Goal: Navigation & Orientation: Understand site structure

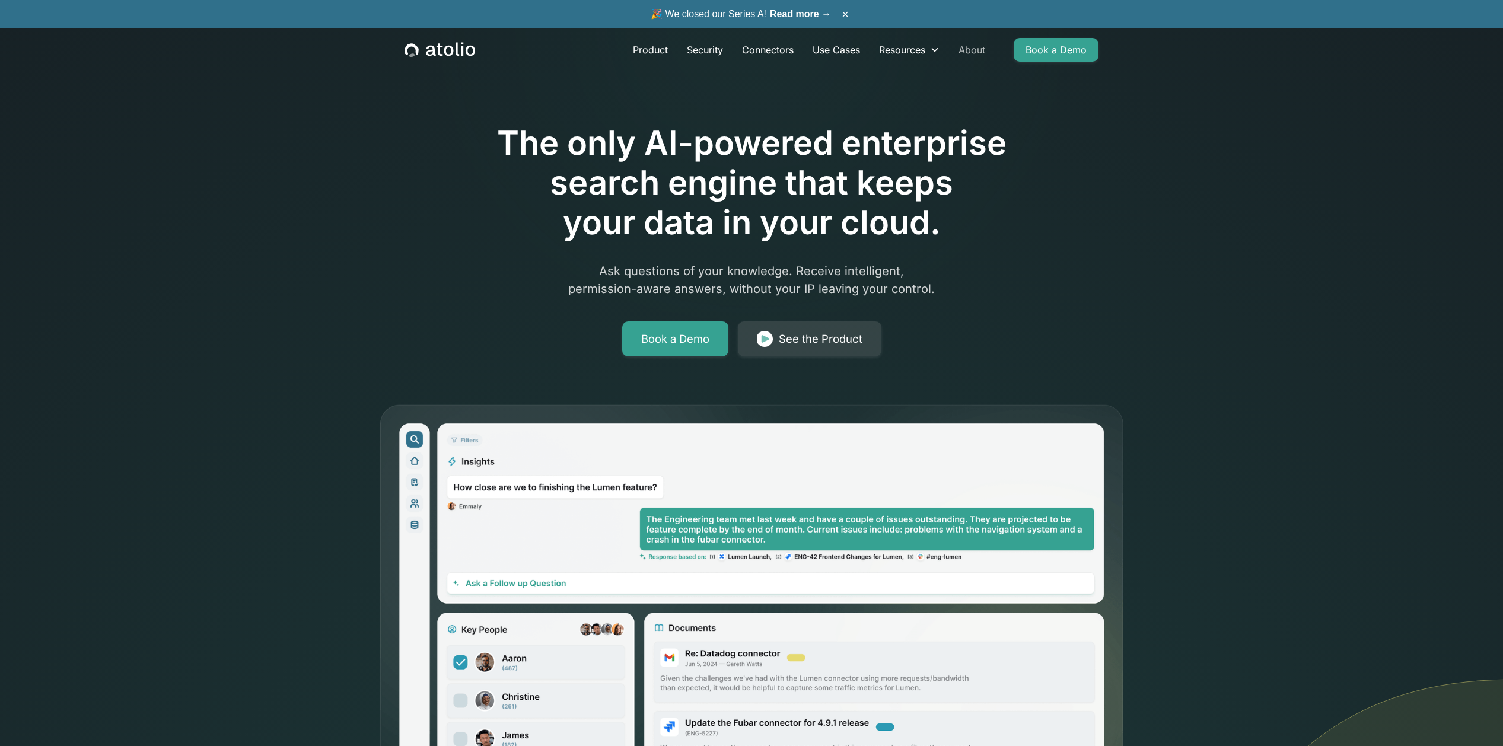
click at [964, 56] on link "About" at bounding box center [972, 50] width 46 height 24
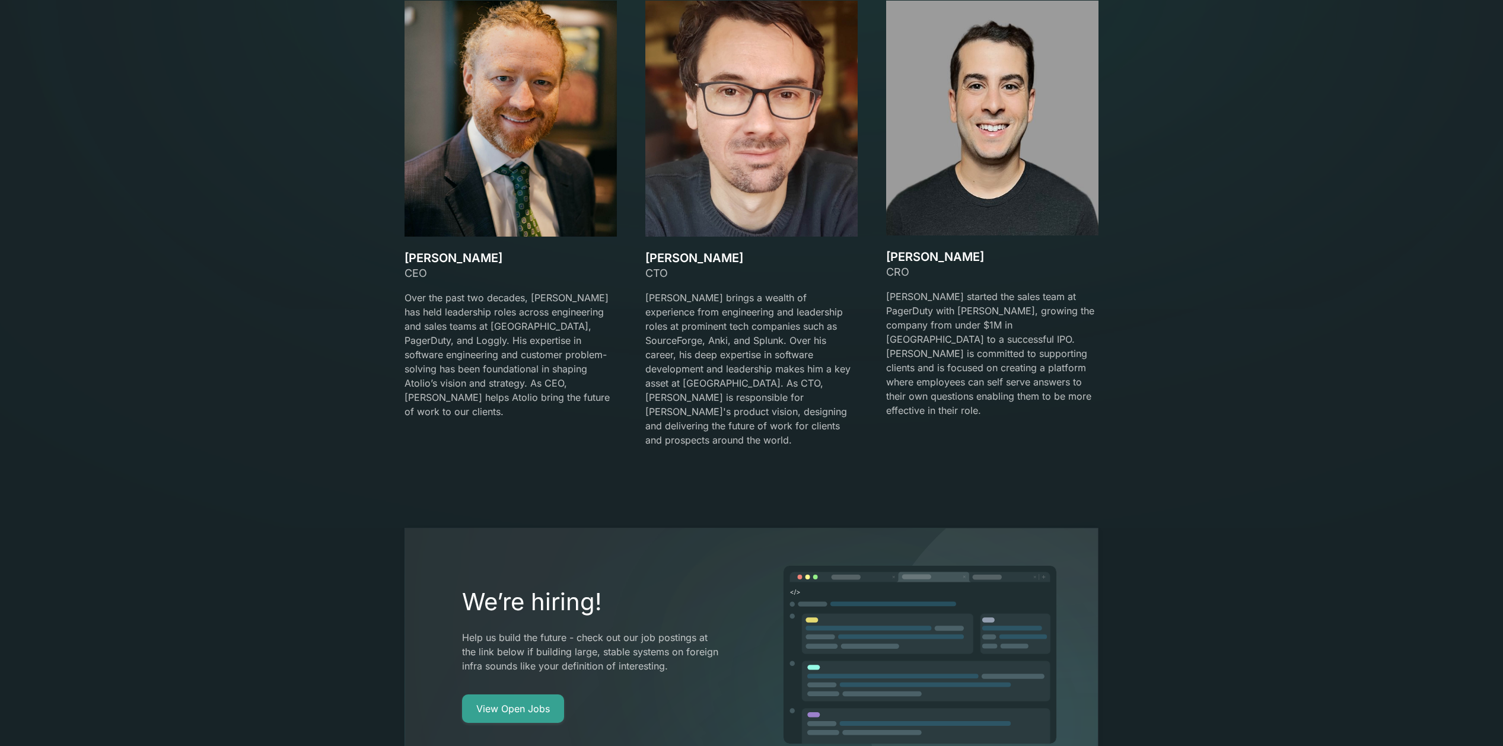
scroll to position [2293, 0]
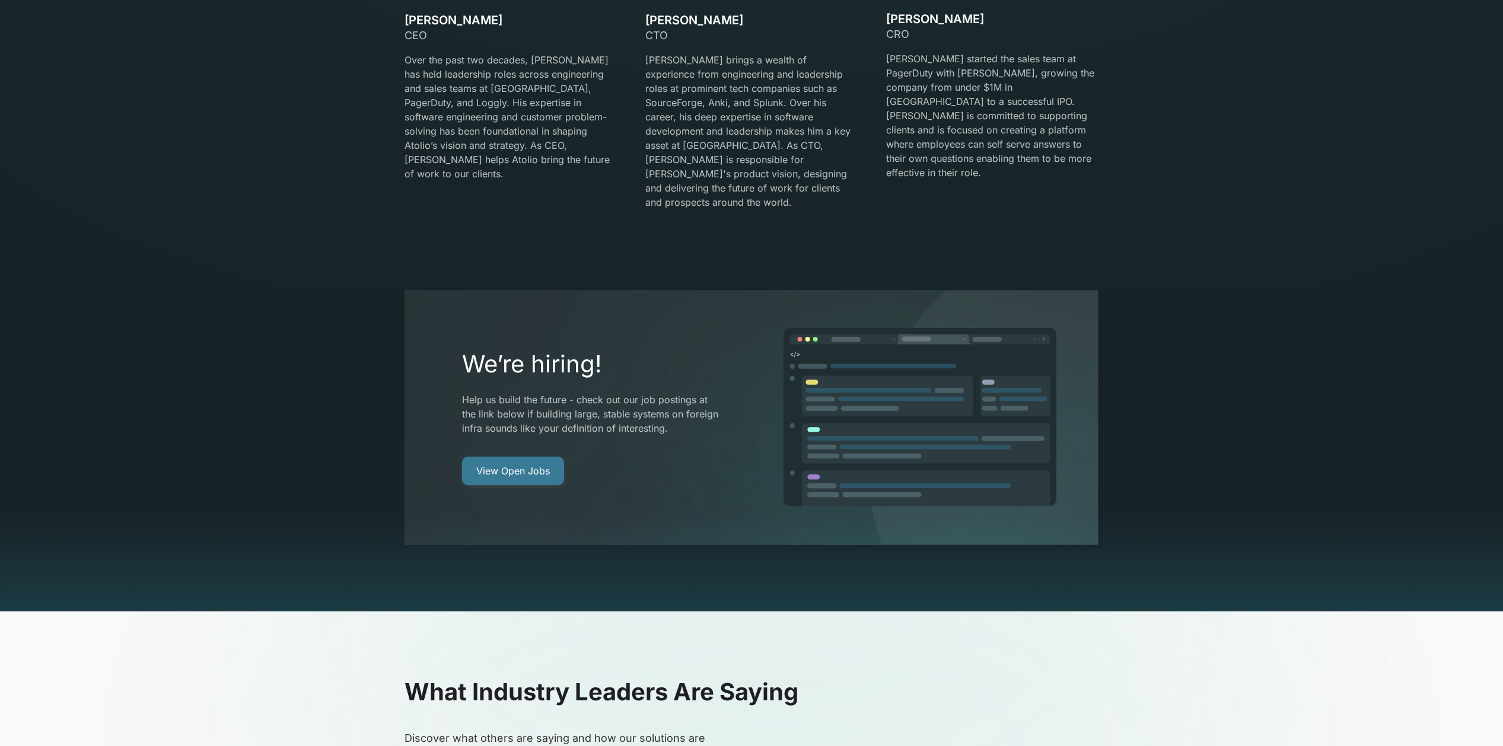
click at [500, 457] on link "View Open Jobs" at bounding box center [513, 471] width 102 height 28
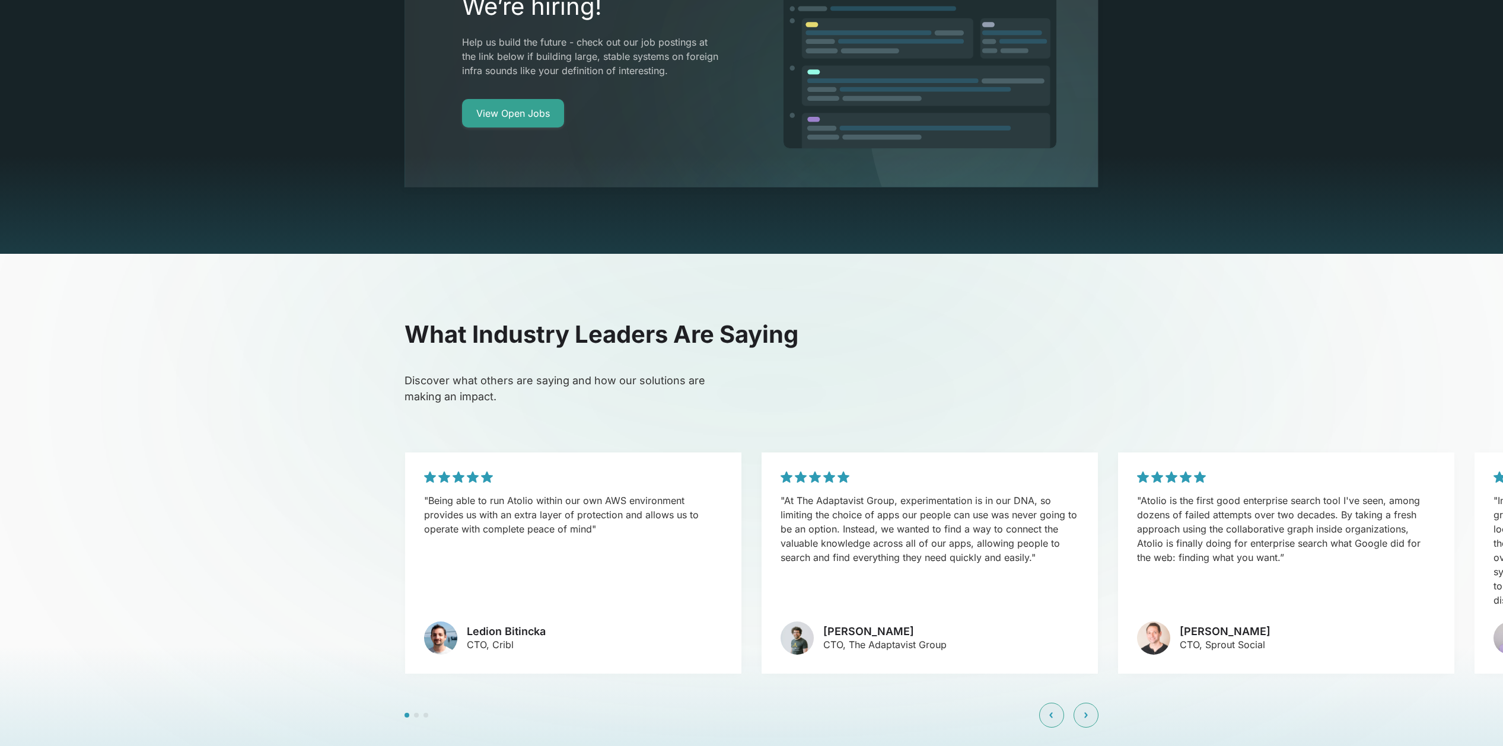
scroll to position [2862, 0]
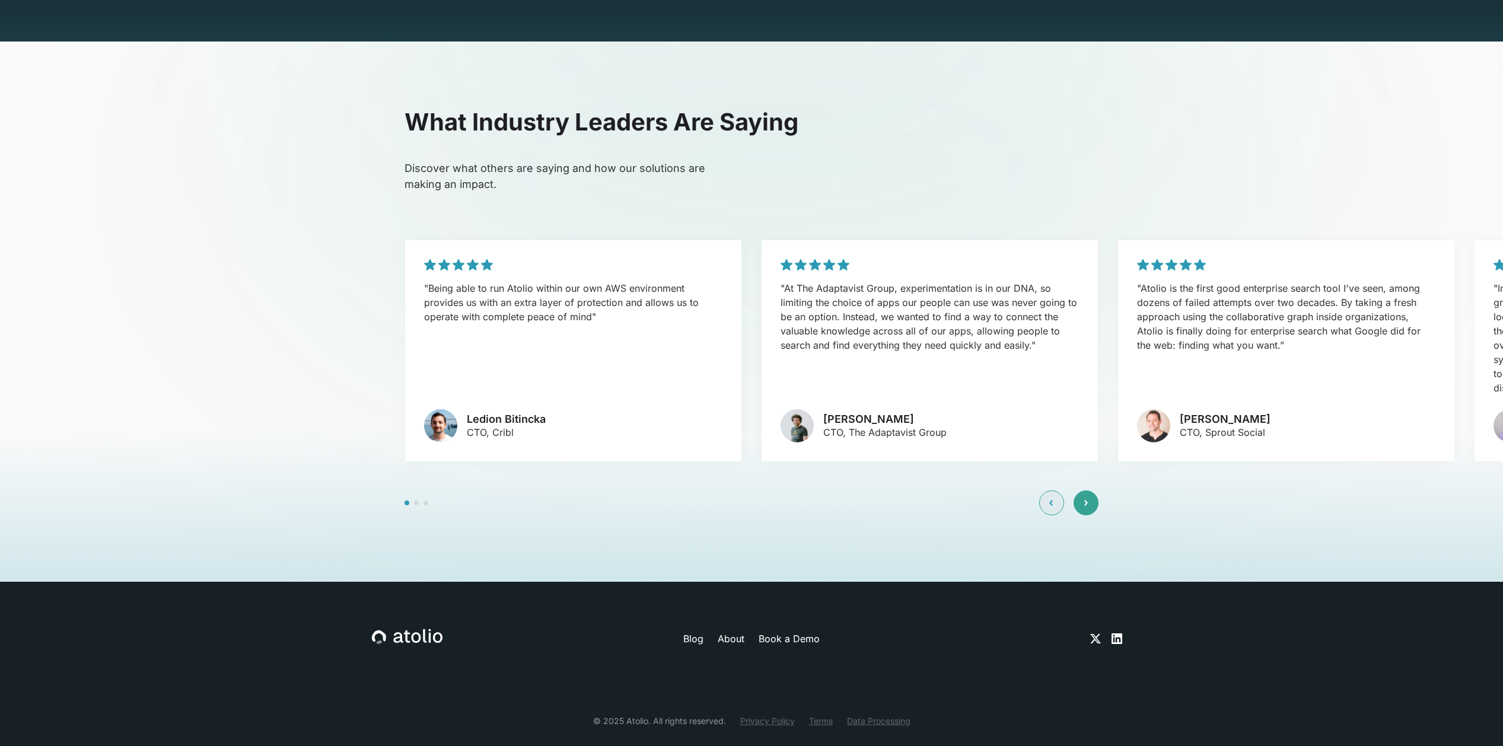
click at [1092, 490] on div at bounding box center [1085, 502] width 25 height 25
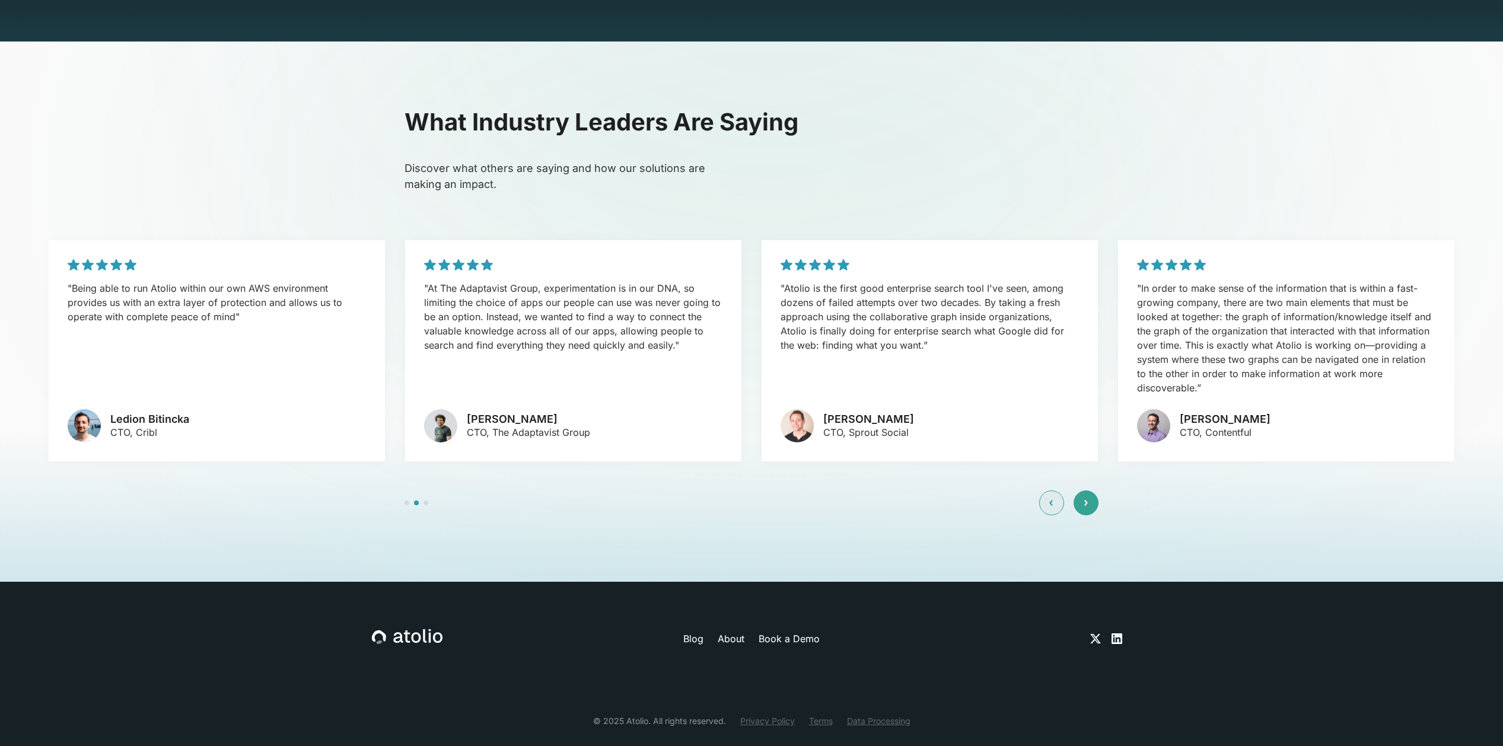
click at [1092, 490] on div at bounding box center [1085, 502] width 25 height 25
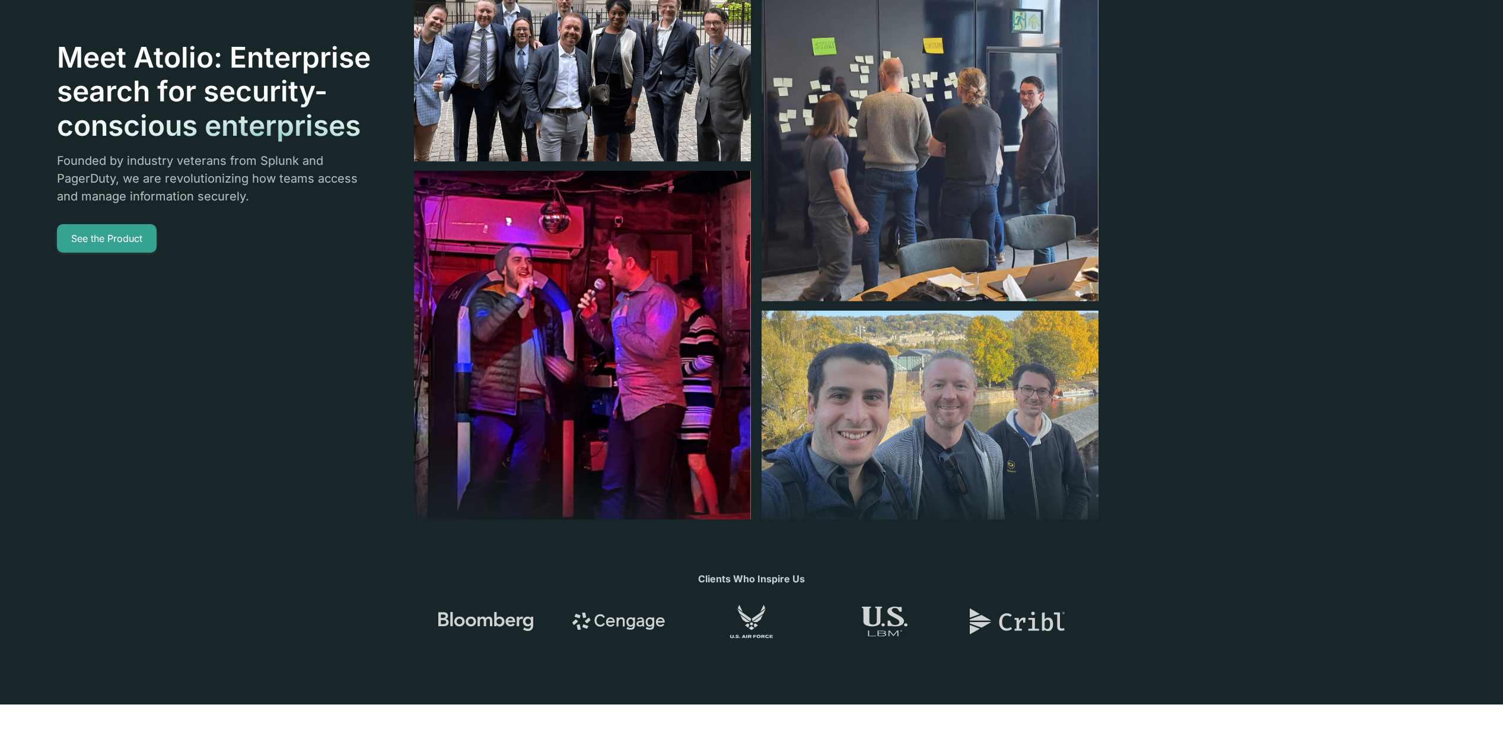
scroll to position [0, 0]
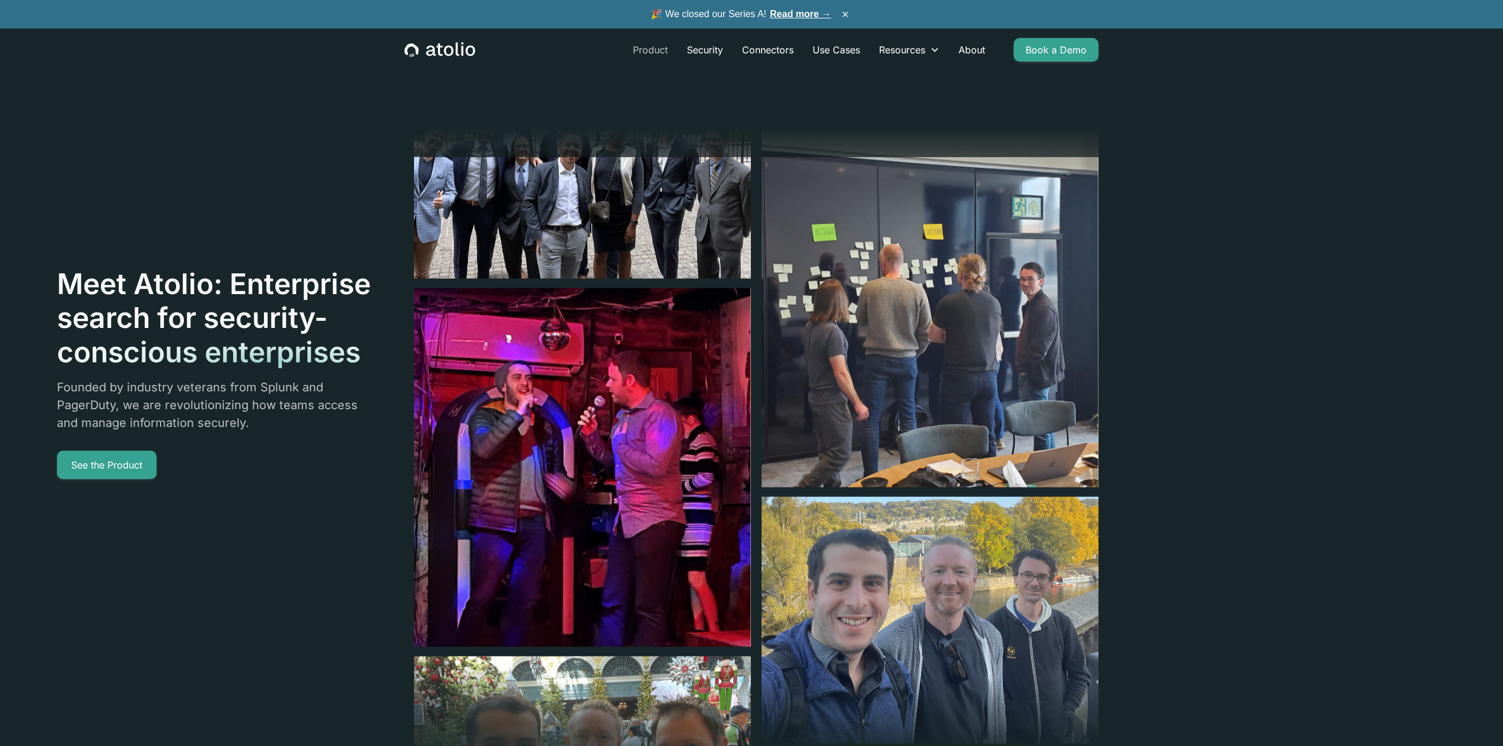
click at [640, 47] on link "Product" at bounding box center [650, 50] width 54 height 24
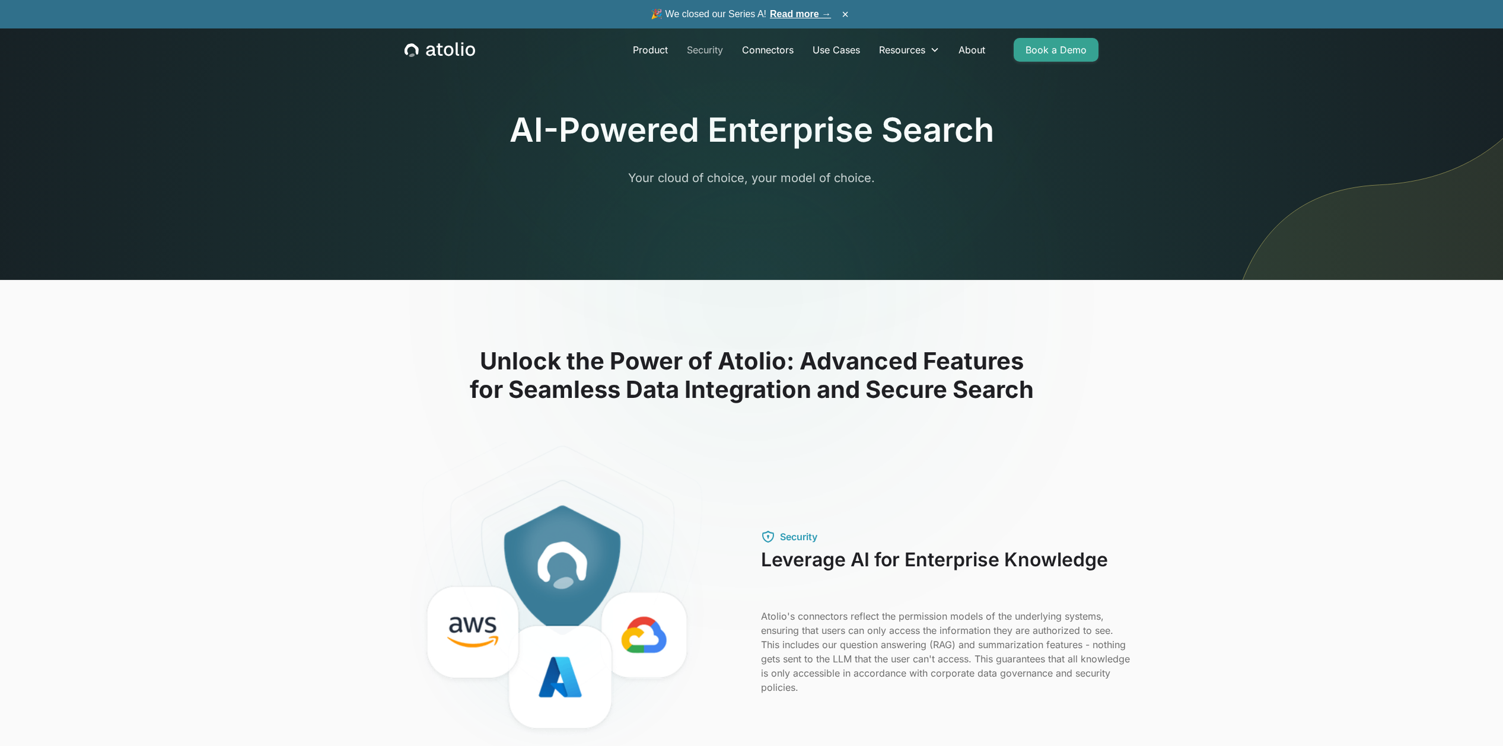
click at [718, 56] on link "Security" at bounding box center [704, 50] width 55 height 24
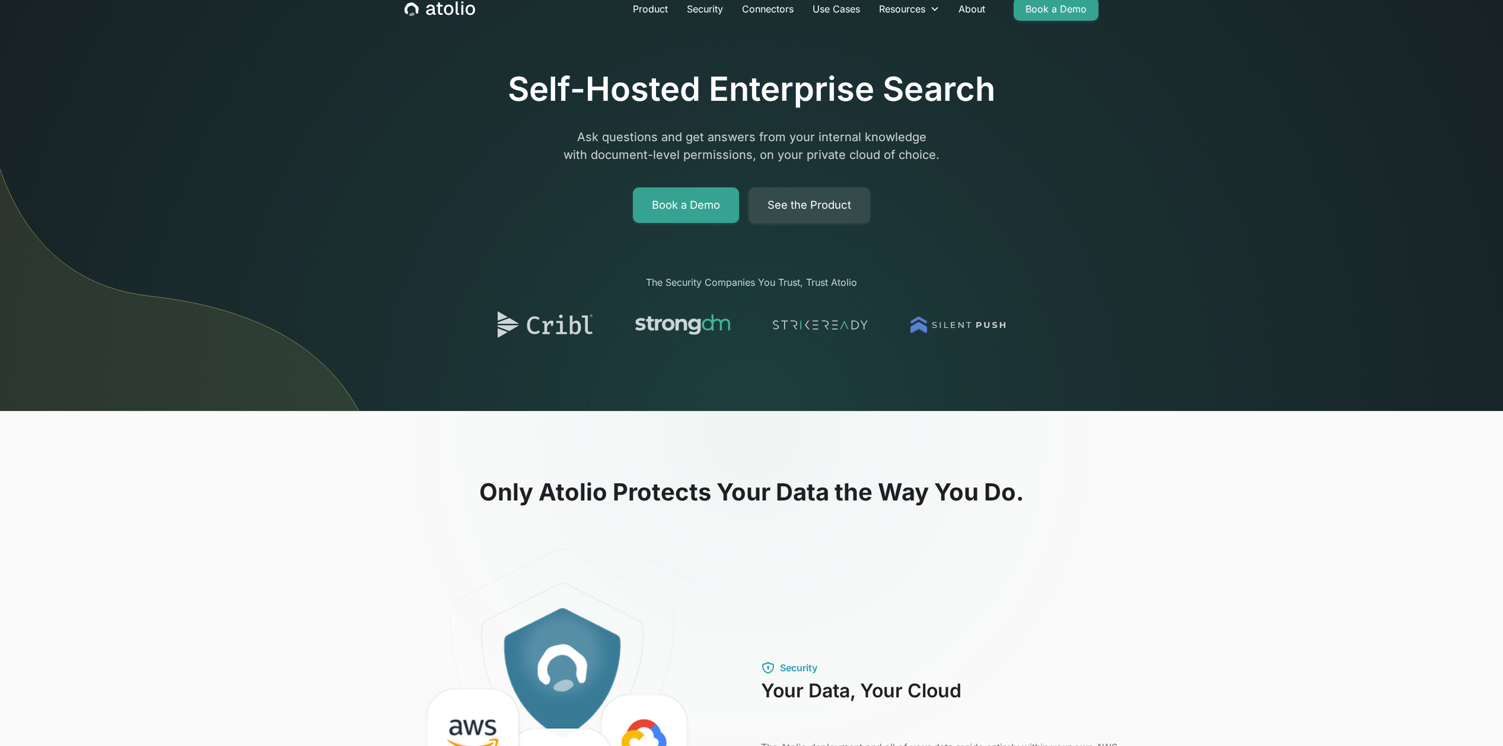
scroll to position [39, 0]
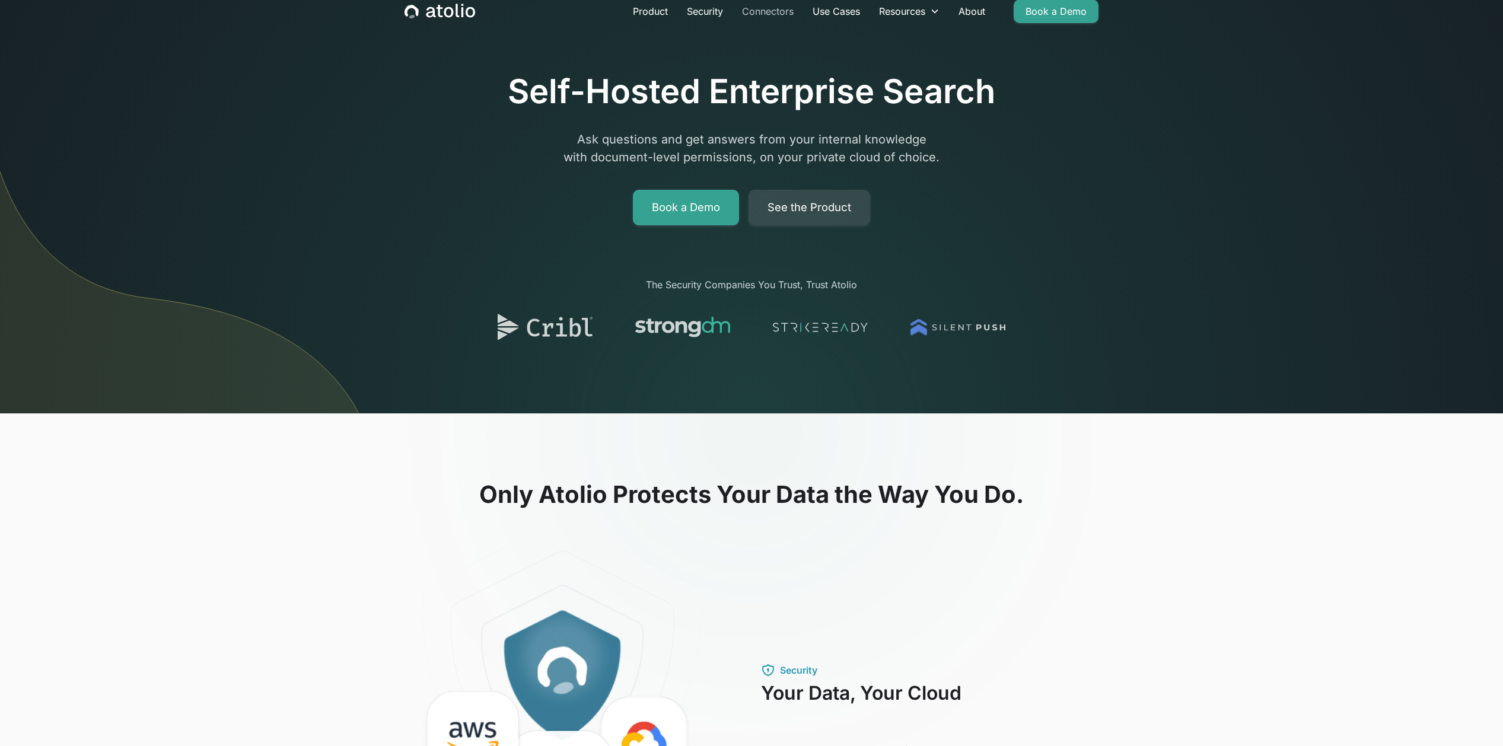
click at [769, 8] on link "Connectors" at bounding box center [767, 11] width 71 height 24
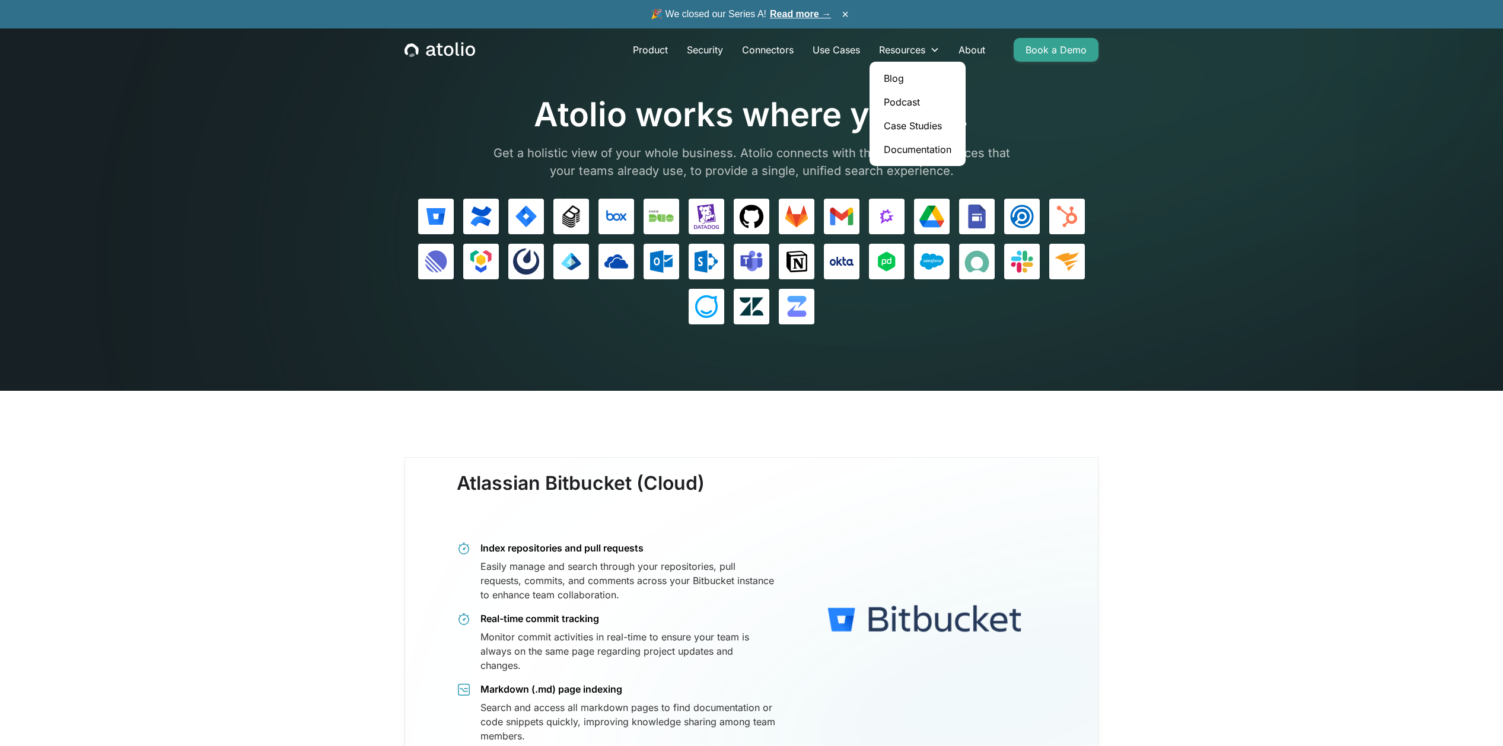
click at [913, 147] on link "Documentation" at bounding box center [917, 150] width 87 height 24
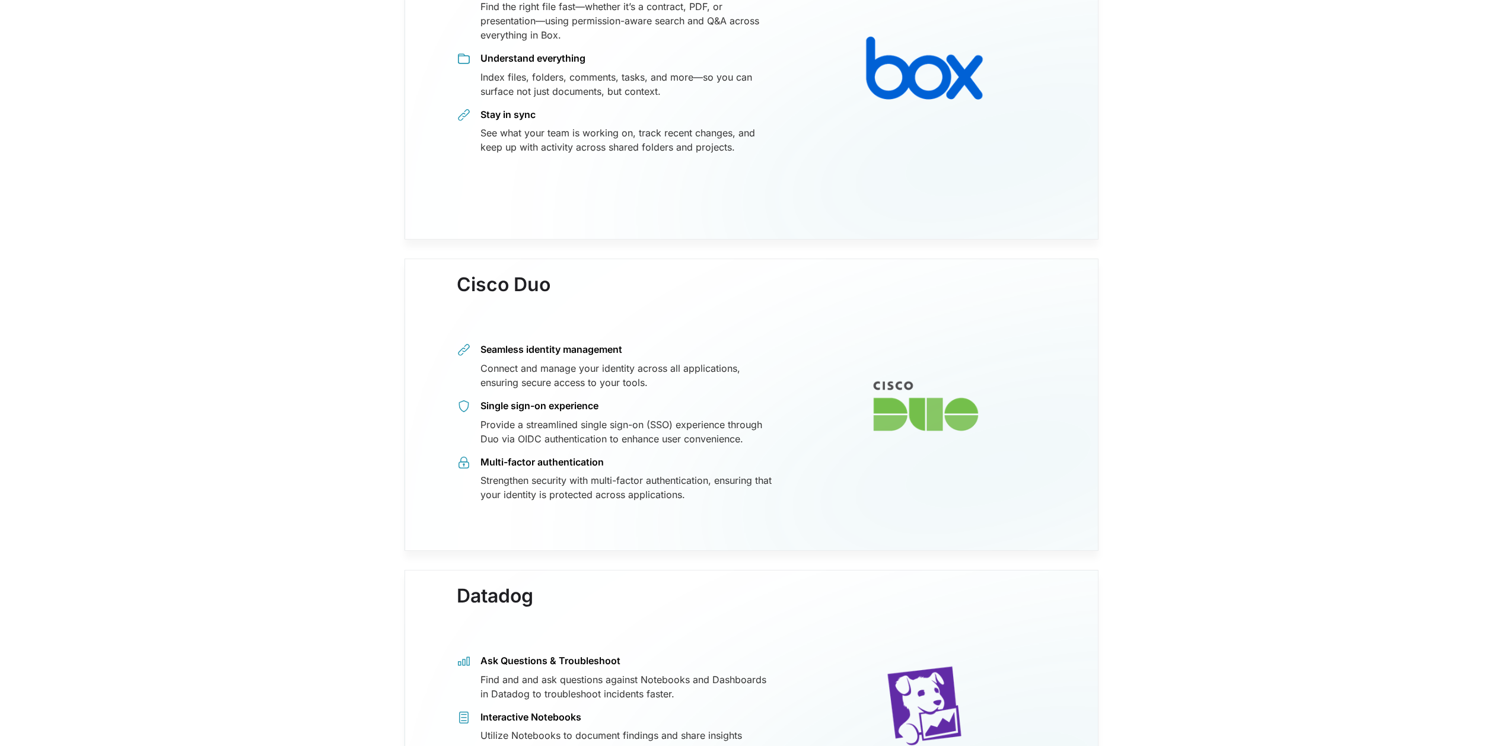
scroll to position [3122, 0]
